Goal: Check status: Check status

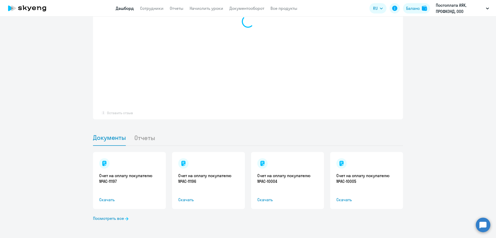
scroll to position [340, 0]
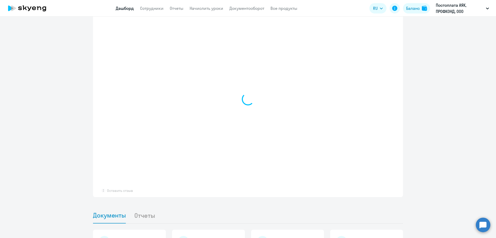
select select "30"
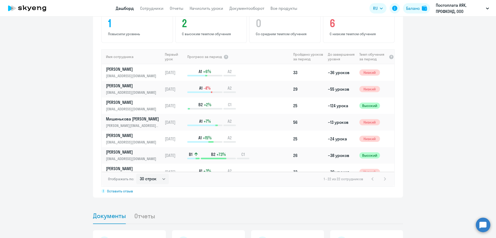
scroll to position [341, 0]
click at [111, 105] on p "[EMAIL_ADDRESS][DOMAIN_NAME]" at bounding box center [132, 108] width 53 height 6
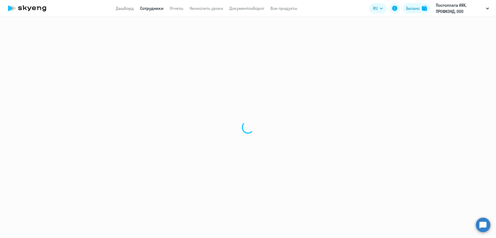
select select "english"
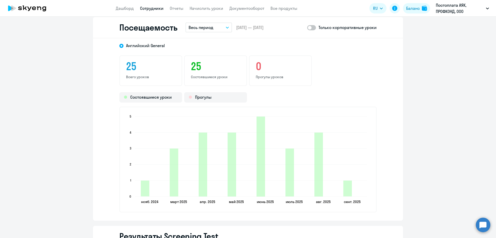
scroll to position [646, 0]
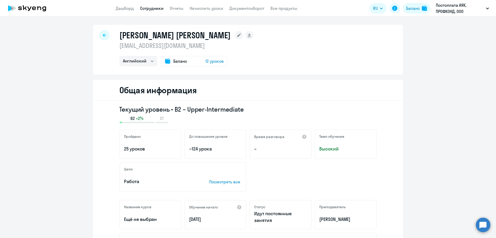
select select "english"
